Goal: Navigation & Orientation: Find specific page/section

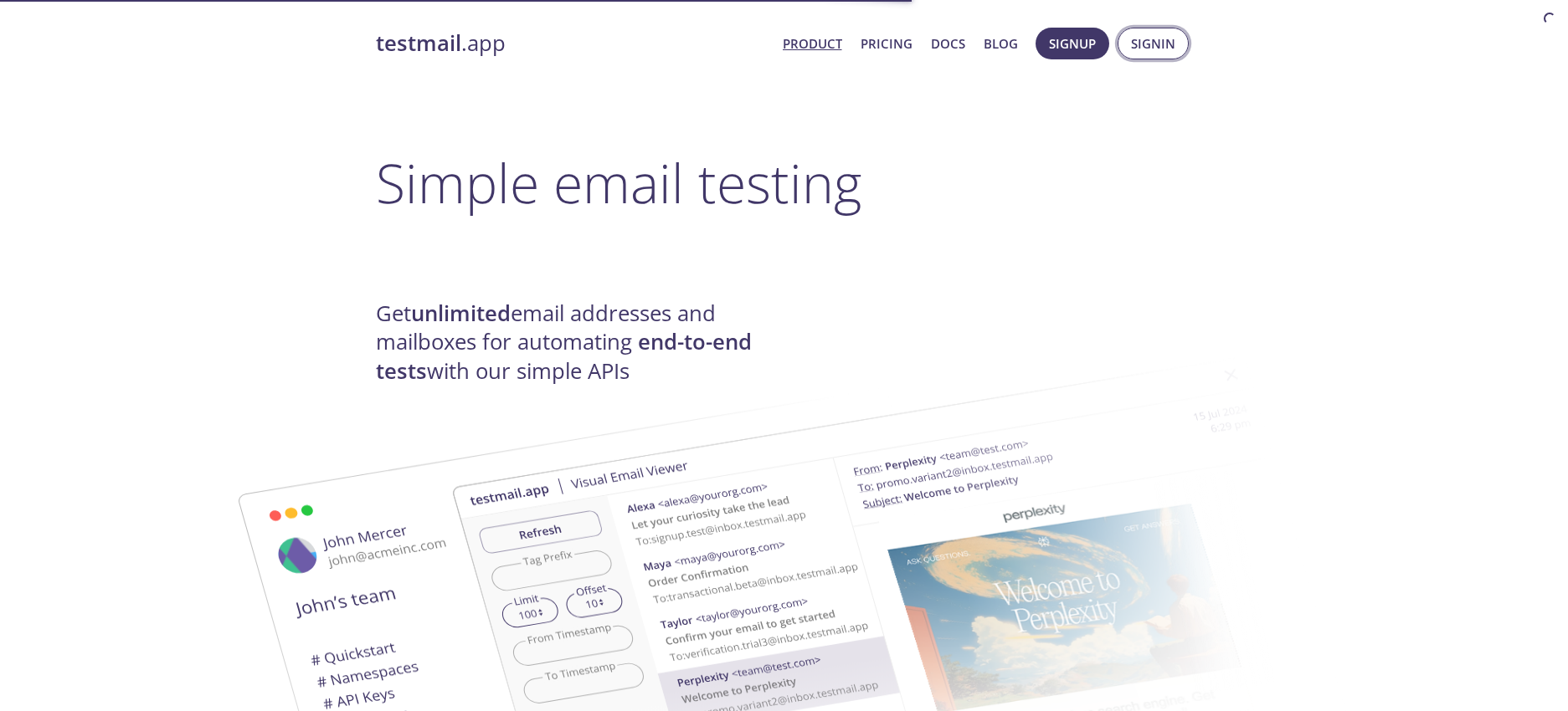
click at [1142, 40] on span "Signin" at bounding box center [1154, 44] width 45 height 22
click at [1144, 44] on span "Signin" at bounding box center [1154, 44] width 45 height 22
click at [1093, 155] on h1 "Simple email testing" at bounding box center [784, 182] width 817 height 65
click at [1149, 45] on span "Signin" at bounding box center [1154, 44] width 45 height 22
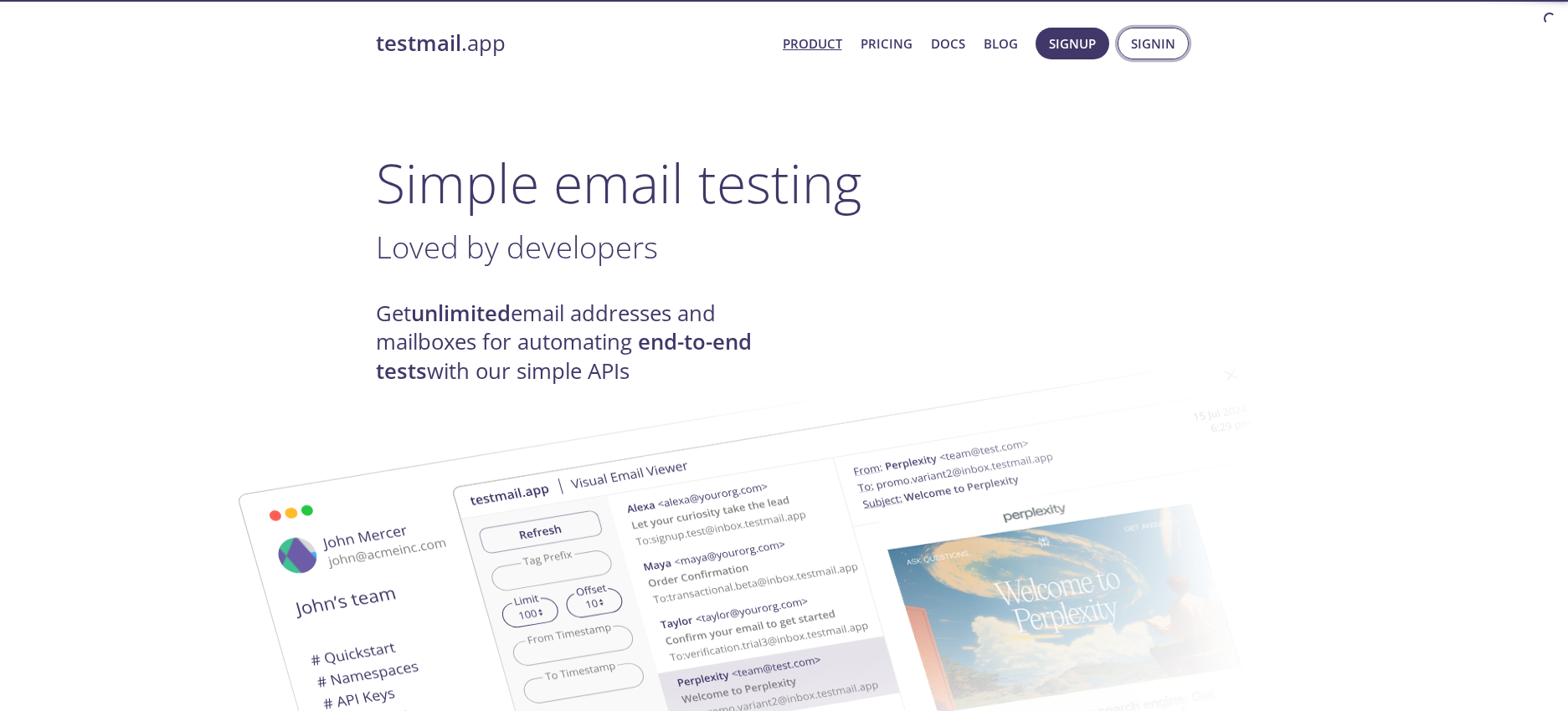
click at [1137, 42] on span "Signin" at bounding box center [1154, 44] width 45 height 22
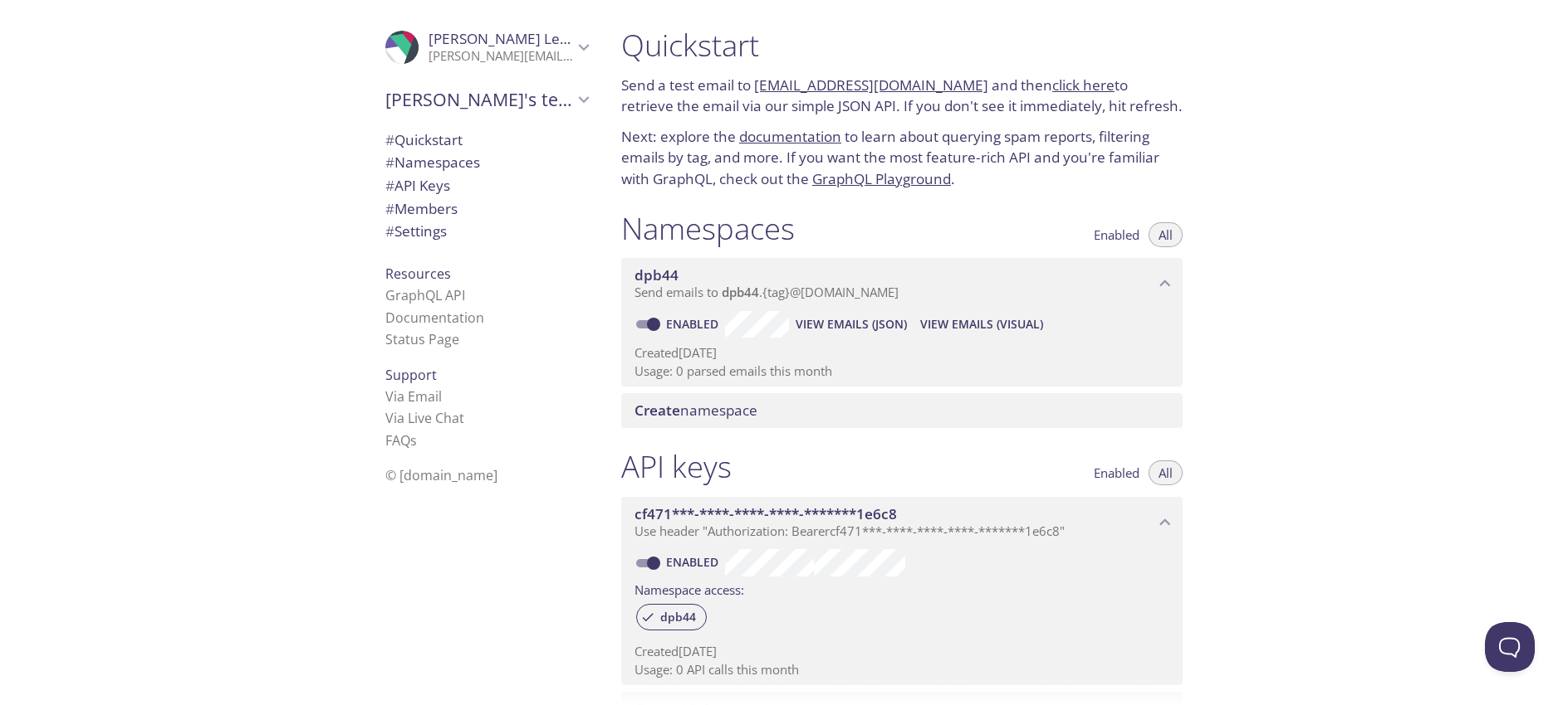
click at [403, 479] on span "© [DOMAIN_NAME]" at bounding box center [441, 475] width 112 height 18
click at [440, 482] on span "© [DOMAIN_NAME]" at bounding box center [441, 475] width 112 height 18
click at [404, 480] on span "© [DOMAIN_NAME]" at bounding box center [441, 475] width 112 height 18
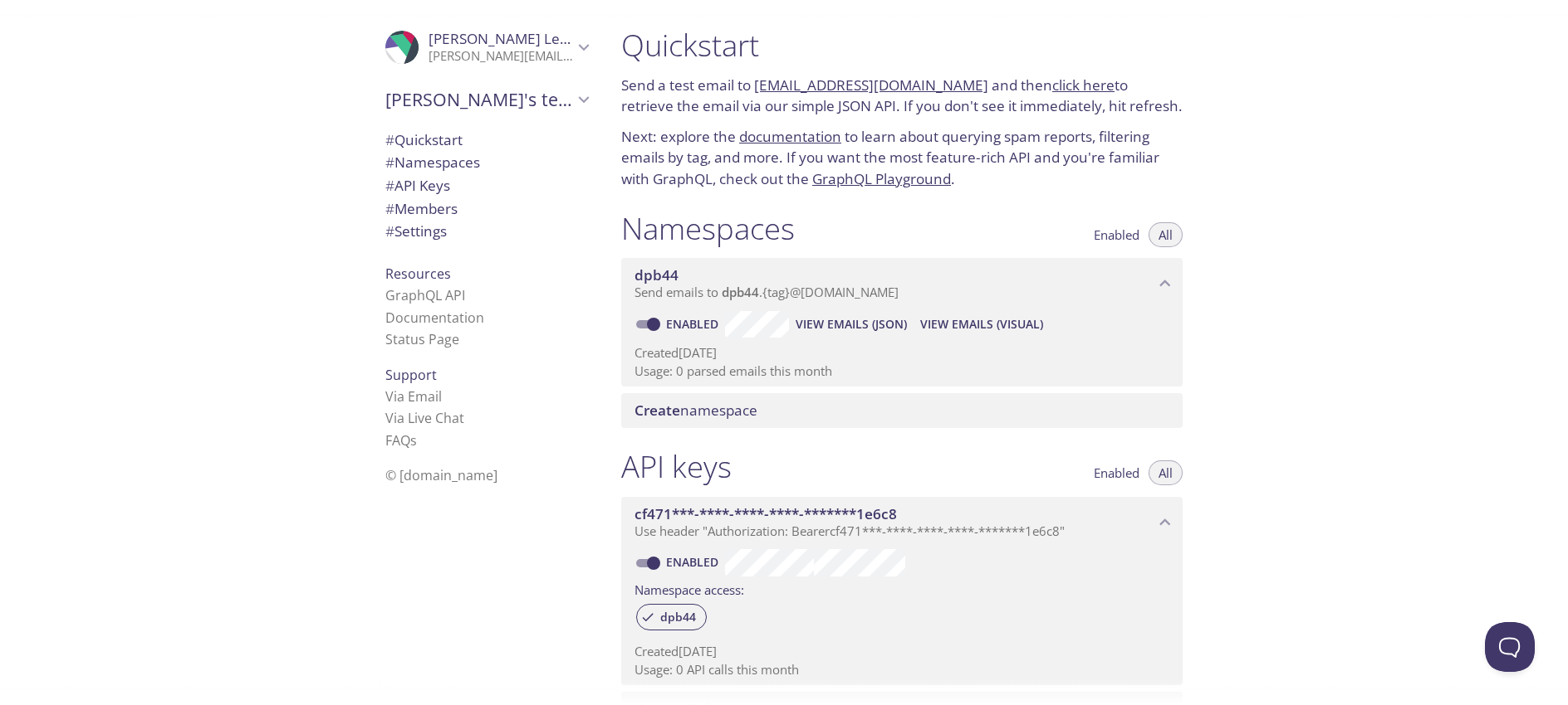
click at [404, 480] on span "© [DOMAIN_NAME]" at bounding box center [441, 475] width 112 height 18
click at [419, 474] on span "© [DOMAIN_NAME]" at bounding box center [441, 475] width 112 height 18
